Goal: Task Accomplishment & Management: Manage account settings

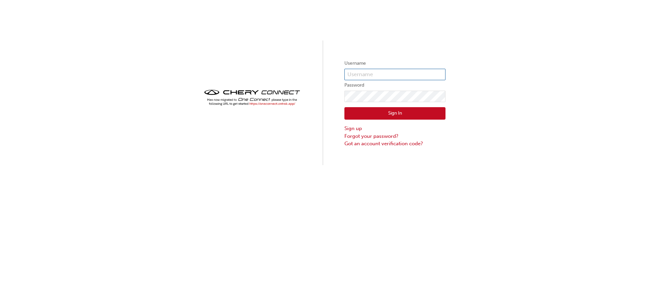
type input "CHAU0453"
click at [149, 81] on div "Username CHAU0453 Password Sign In Sign up Forgot your password? Got an account…" at bounding box center [323, 82] width 647 height 165
click at [293, 94] on div "Username CHAU0453 Password Sign In Sign up Forgot your password? Got an account…" at bounding box center [323, 82] width 647 height 165
click button "Sign In" at bounding box center [394, 113] width 101 height 13
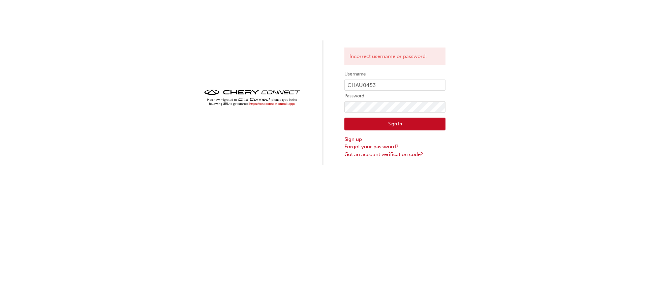
click at [359, 123] on button "Sign In" at bounding box center [394, 124] width 101 height 13
click at [626, 138] on div "Incorrect username or password. Username CHAU0453 Password Sign In Sign up Forg…" at bounding box center [323, 82] width 647 height 165
click at [330, 110] on div "Incorrect username or password. Username CHAU0453 Password Sign In Sign up Forg…" at bounding box center [323, 82] width 647 height 165
click button "Sign In" at bounding box center [394, 124] width 101 height 13
click at [381, 146] on link "Forgot your password?" at bounding box center [394, 147] width 101 height 8
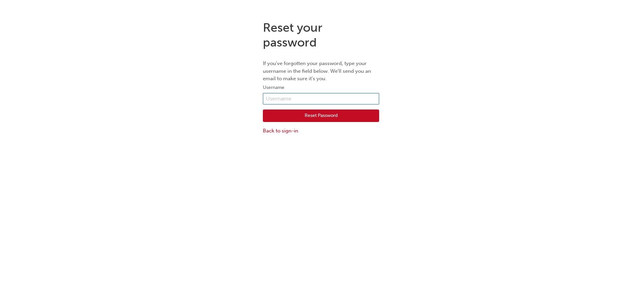
click at [309, 101] on input "text" at bounding box center [321, 98] width 116 height 11
click at [296, 98] on input "text" at bounding box center [321, 98] width 116 height 11
type input "CHAU0453"
click at [312, 116] on button "Reset Password" at bounding box center [321, 115] width 116 height 13
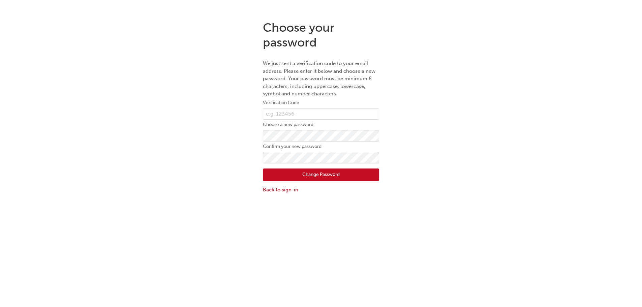
click at [78, 264] on div "Choose your password We just sent a verification code to your email address. Pl…" at bounding box center [321, 168] width 642 height 307
click at [318, 111] on input "text" at bounding box center [321, 113] width 116 height 11
paste input "847516"
type input "847516"
click at [287, 175] on button "Change Password" at bounding box center [321, 174] width 116 height 13
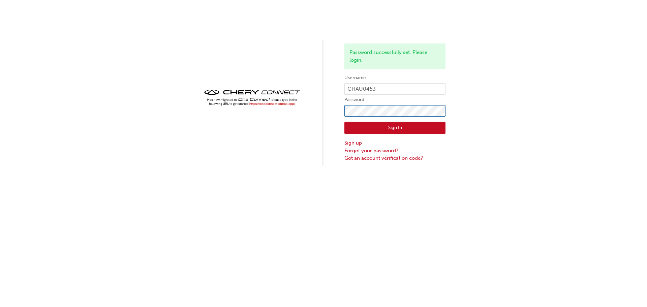
click at [263, 117] on div "Password successfully set. Please login. Username CHAU0453 Password Sign In Sig…" at bounding box center [323, 82] width 647 height 165
click at [349, 130] on button "Sign In" at bounding box center [394, 128] width 101 height 13
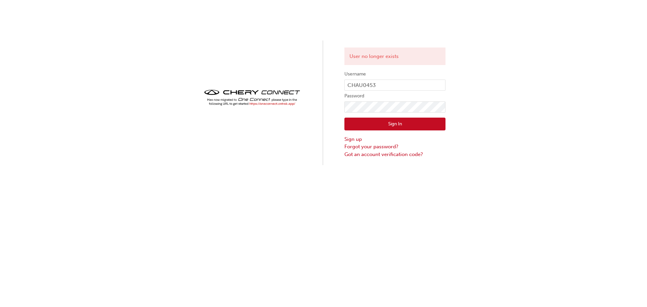
click at [366, 194] on div "User no longer exists Username CHAU0453 Password Sign In Sign up Forgot your pa…" at bounding box center [323, 153] width 647 height 307
drag, startPoint x: 392, startPoint y: 55, endPoint x: 353, endPoint y: 59, distance: 39.3
click at [353, 59] on div "User no longer exists" at bounding box center [394, 56] width 101 height 18
click at [284, 103] on img at bounding box center [251, 98] width 101 height 20
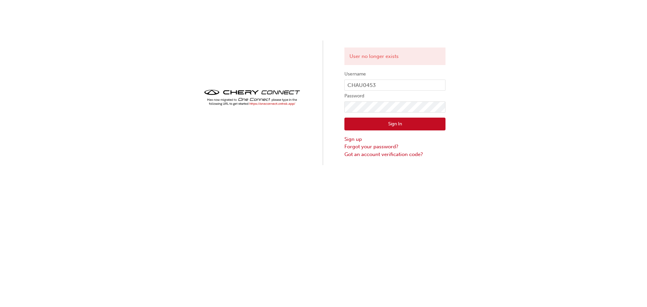
click at [278, 103] on img at bounding box center [251, 98] width 101 height 20
click at [264, 103] on img at bounding box center [251, 98] width 101 height 20
drag, startPoint x: 264, startPoint y: 103, endPoint x: 274, endPoint y: 104, distance: 9.5
click at [274, 104] on img at bounding box center [251, 98] width 101 height 20
drag, startPoint x: 268, startPoint y: 101, endPoint x: 233, endPoint y: 92, distance: 36.8
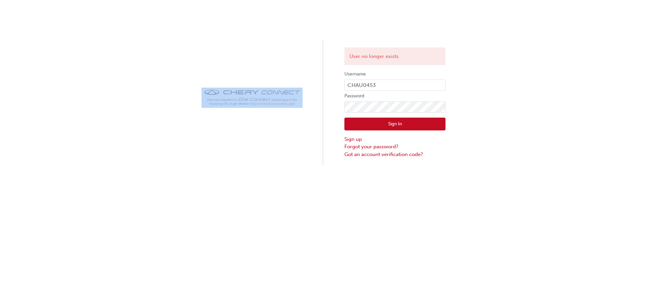
click at [233, 92] on div "User no longer exists Username CHAU0453 Password Sign In Sign up Forgot your pa…" at bounding box center [323, 82] width 647 height 165
click at [125, 57] on div "User no longer exists Username CHAU0453 Password Sign In Sign up Forgot your pa…" at bounding box center [323, 82] width 647 height 165
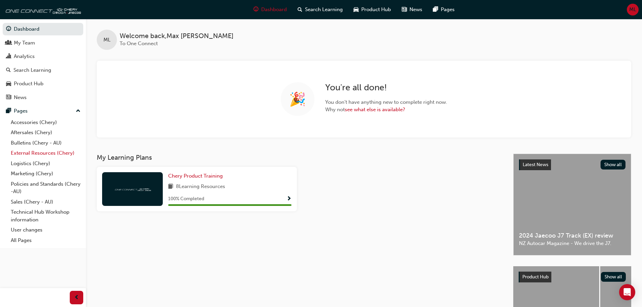
drag, startPoint x: 0, startPoint y: 0, endPoint x: 56, endPoint y: 158, distance: 167.1
click at [56, 158] on link "External Resources (Chery)" at bounding box center [45, 153] width 75 height 10
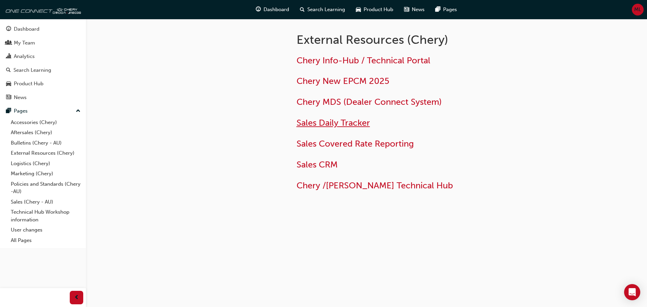
click at [335, 119] on span "Sales Daily Tracker" at bounding box center [332, 123] width 73 height 10
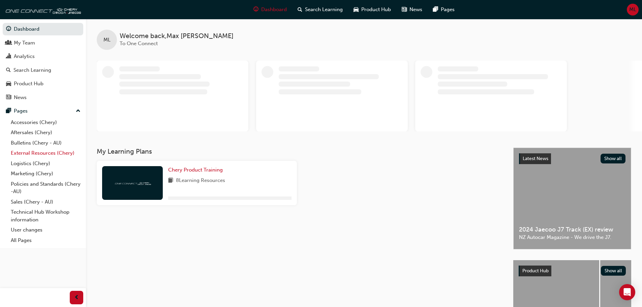
click at [53, 155] on link "External Resources (Chery)" at bounding box center [45, 153] width 75 height 10
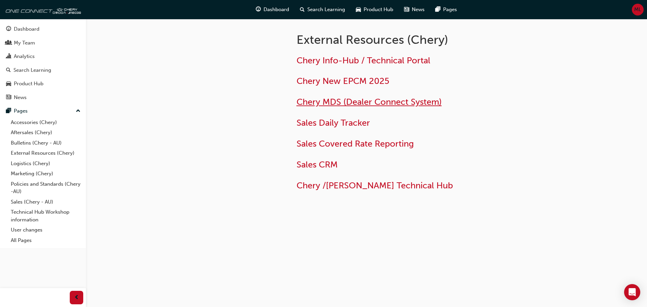
click at [353, 104] on span "Chery MDS (Dealer Connect System)" at bounding box center [368, 102] width 145 height 10
